Goal: Information Seeking & Learning: Check status

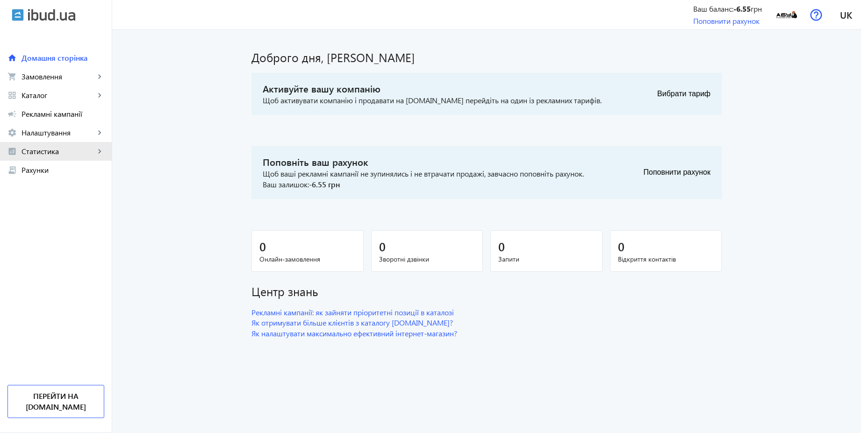
click at [46, 150] on span "Статистика" at bounding box center [57, 151] width 73 height 9
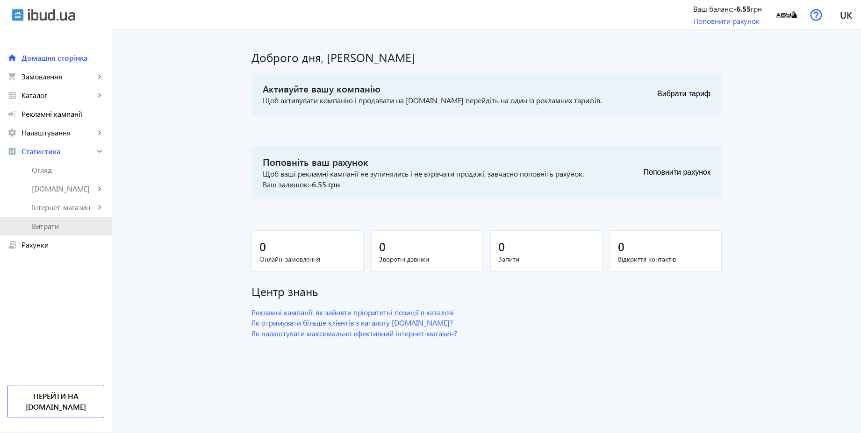
click at [55, 228] on span "Витрати" at bounding box center [68, 226] width 72 height 9
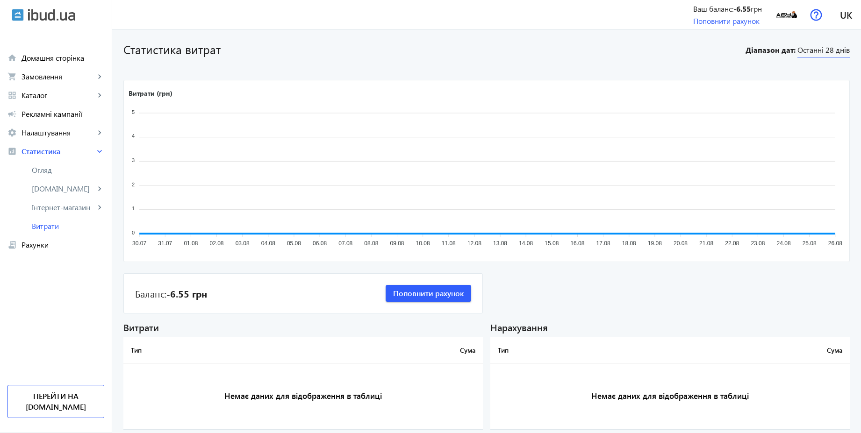
click at [840, 45] on span "Останні 28 днів" at bounding box center [823, 51] width 52 height 13
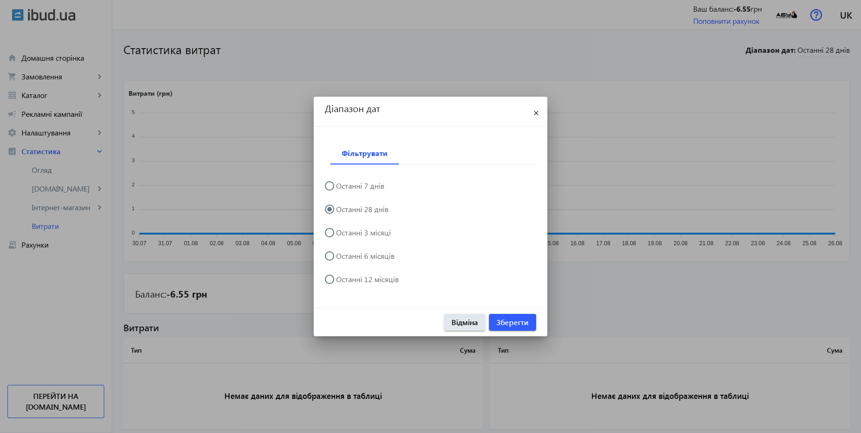
click at [381, 278] on label "Останні 12 місяців" at bounding box center [366, 279] width 64 height 7
click at [343, 278] on input "Останні 12 місяців" at bounding box center [334, 284] width 19 height 19
radio input "true"
click at [523, 322] on span "Зберегти" at bounding box center [512, 322] width 32 height 10
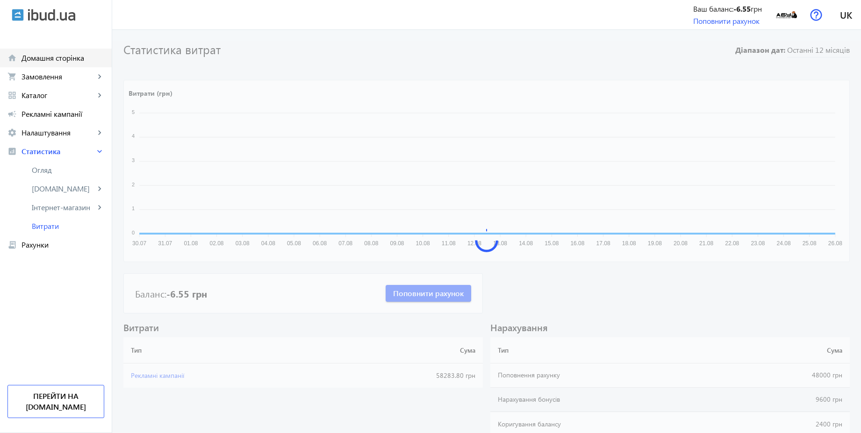
click at [61, 62] on span "Домашня сторінка" at bounding box center [62, 57] width 83 height 9
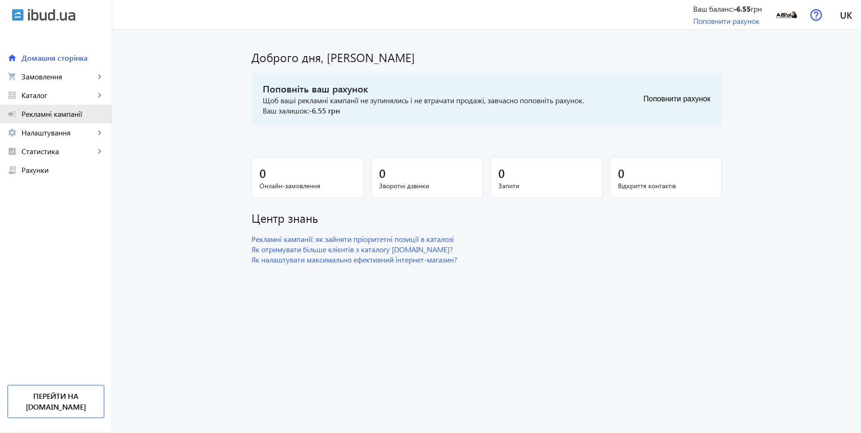
click at [59, 118] on span "Рекламні кампанії" at bounding box center [62, 113] width 83 height 9
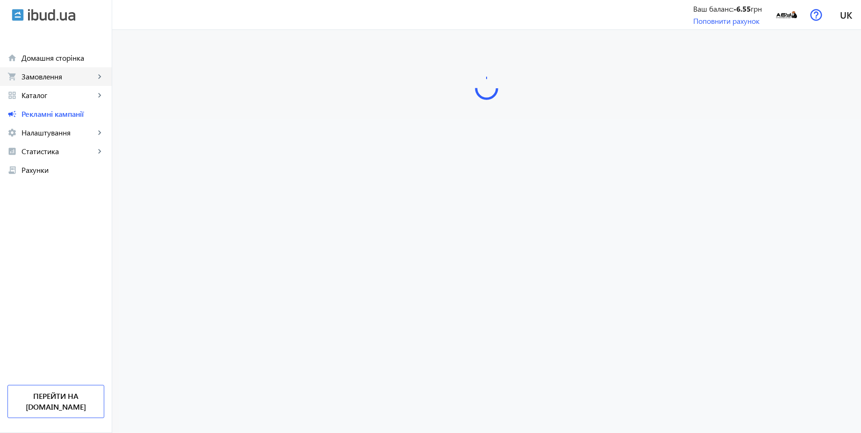
click at [50, 78] on span "Замовлення" at bounding box center [57, 76] width 73 height 9
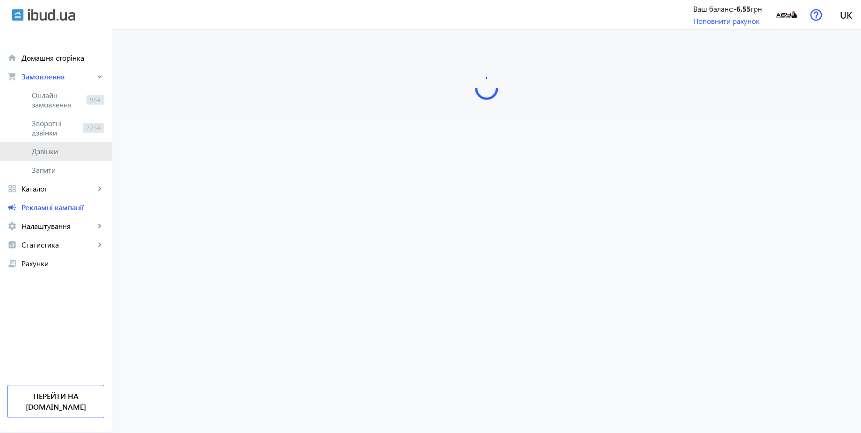
click at [51, 150] on span "Дзвінки" at bounding box center [68, 151] width 72 height 9
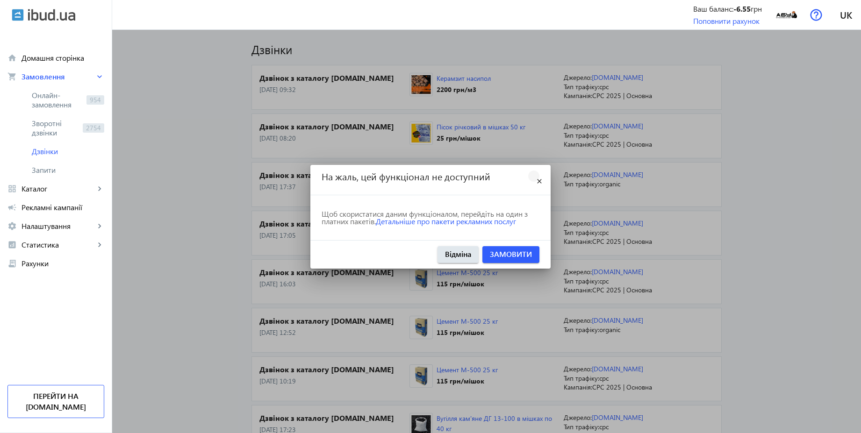
click at [541, 179] on mat-icon "close" at bounding box center [539, 181] width 11 height 11
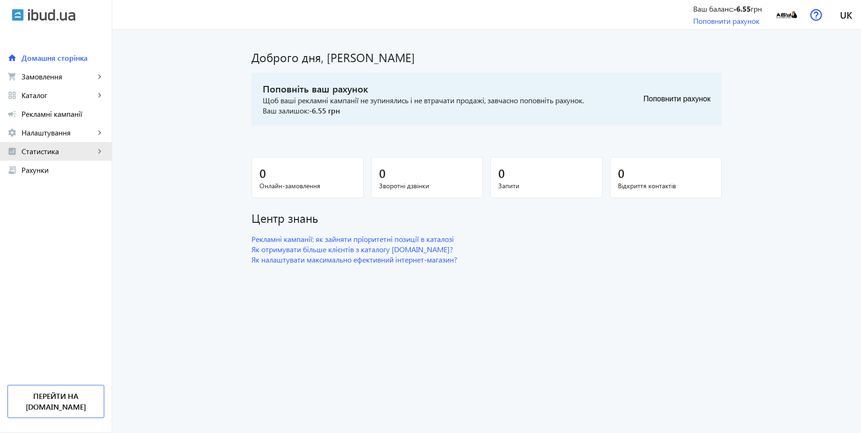
click at [51, 153] on span "Статистика" at bounding box center [57, 151] width 73 height 9
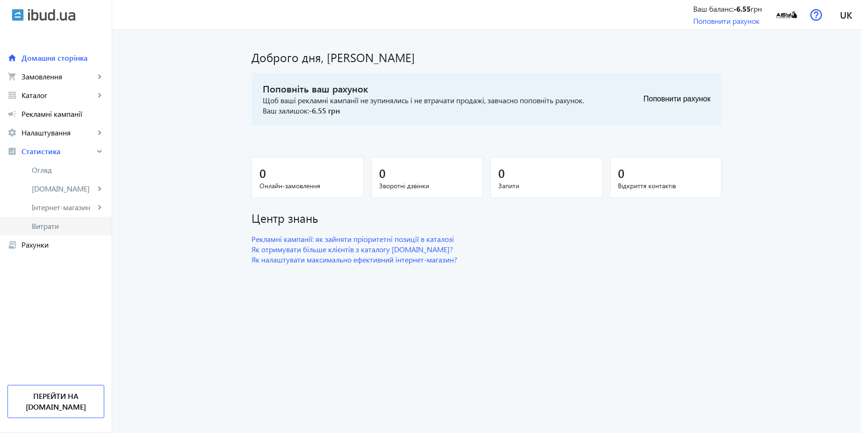
click at [58, 224] on span "Витрати" at bounding box center [68, 226] width 72 height 9
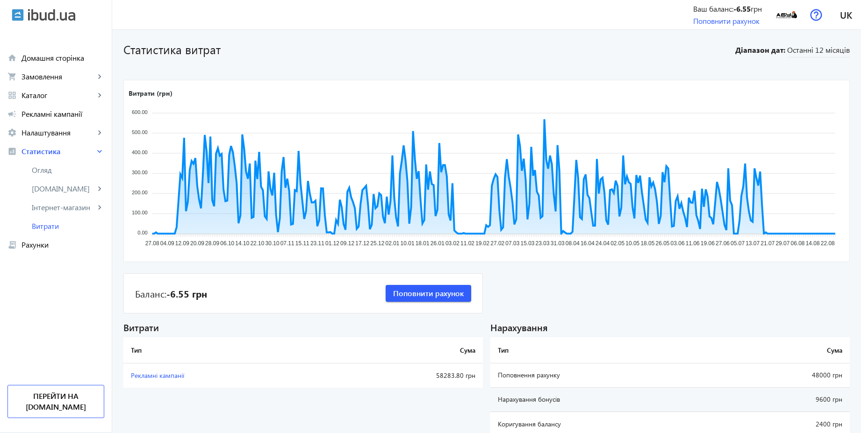
scroll to position [39, 0]
